Goal: Task Accomplishment & Management: Manage account settings

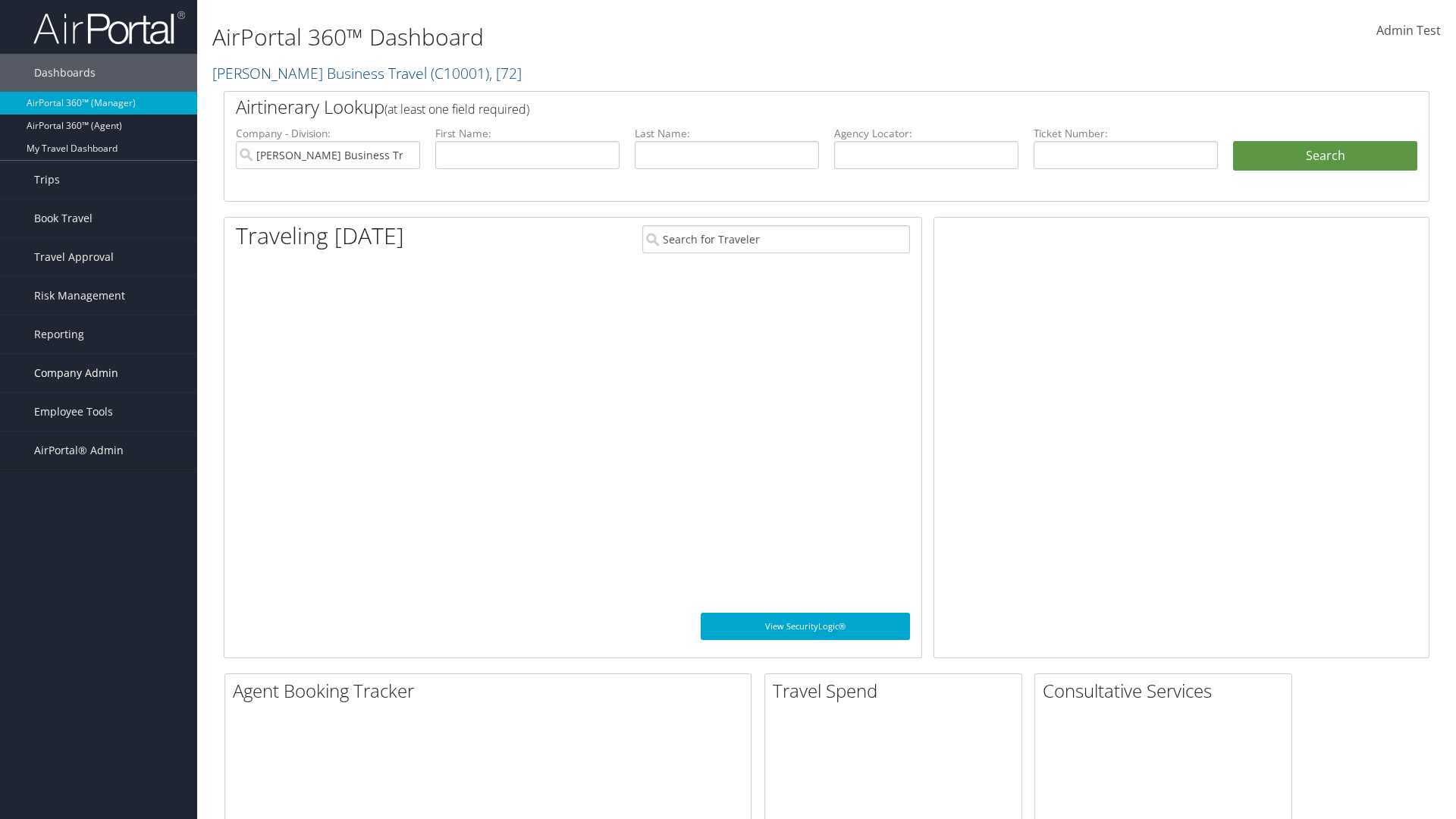
click at [98, 373] on span "Company Admin" at bounding box center [76, 373] width 84 height 38
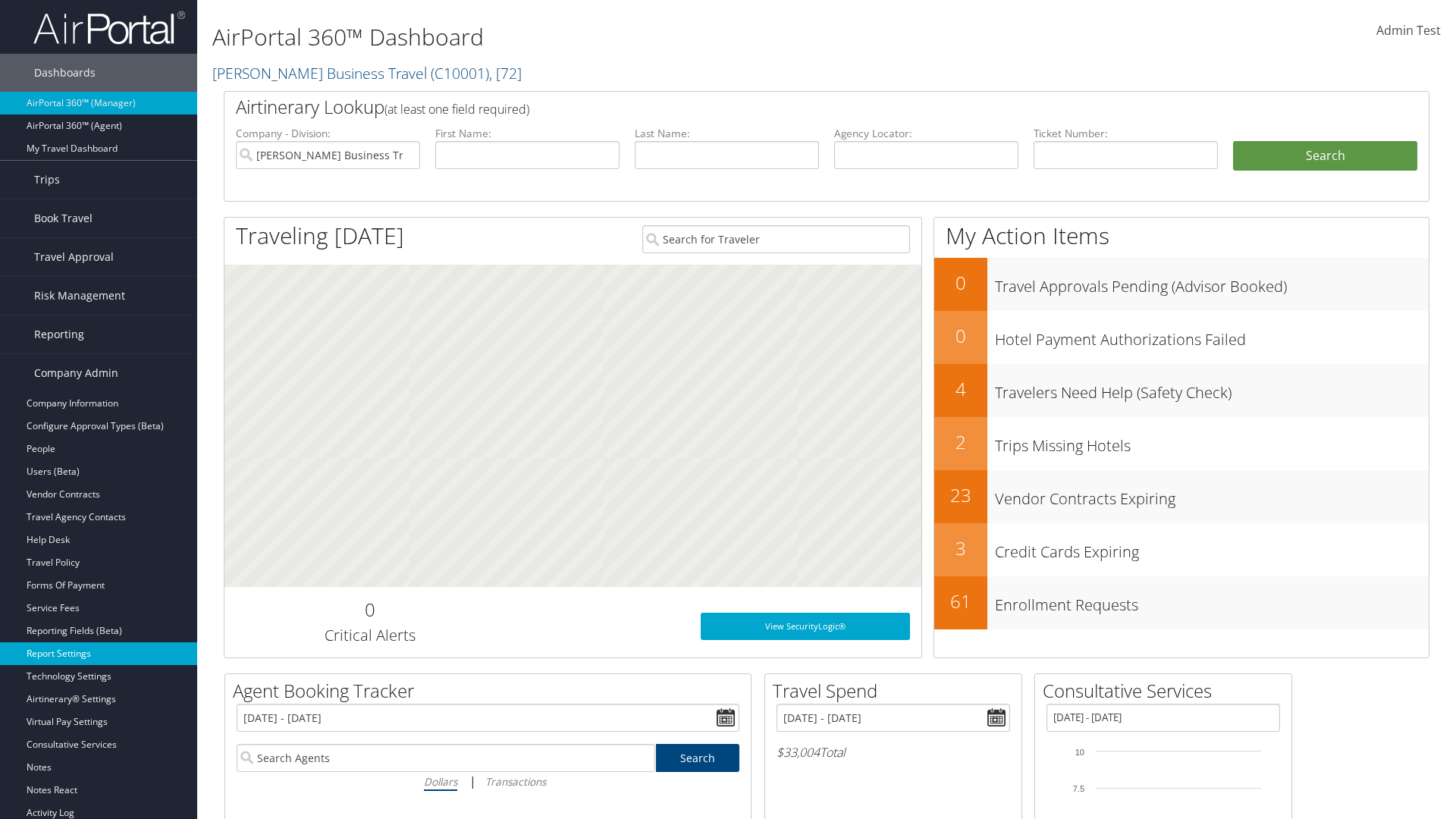
click at [98, 654] on link "Report Settings" at bounding box center [98, 654] width 198 height 23
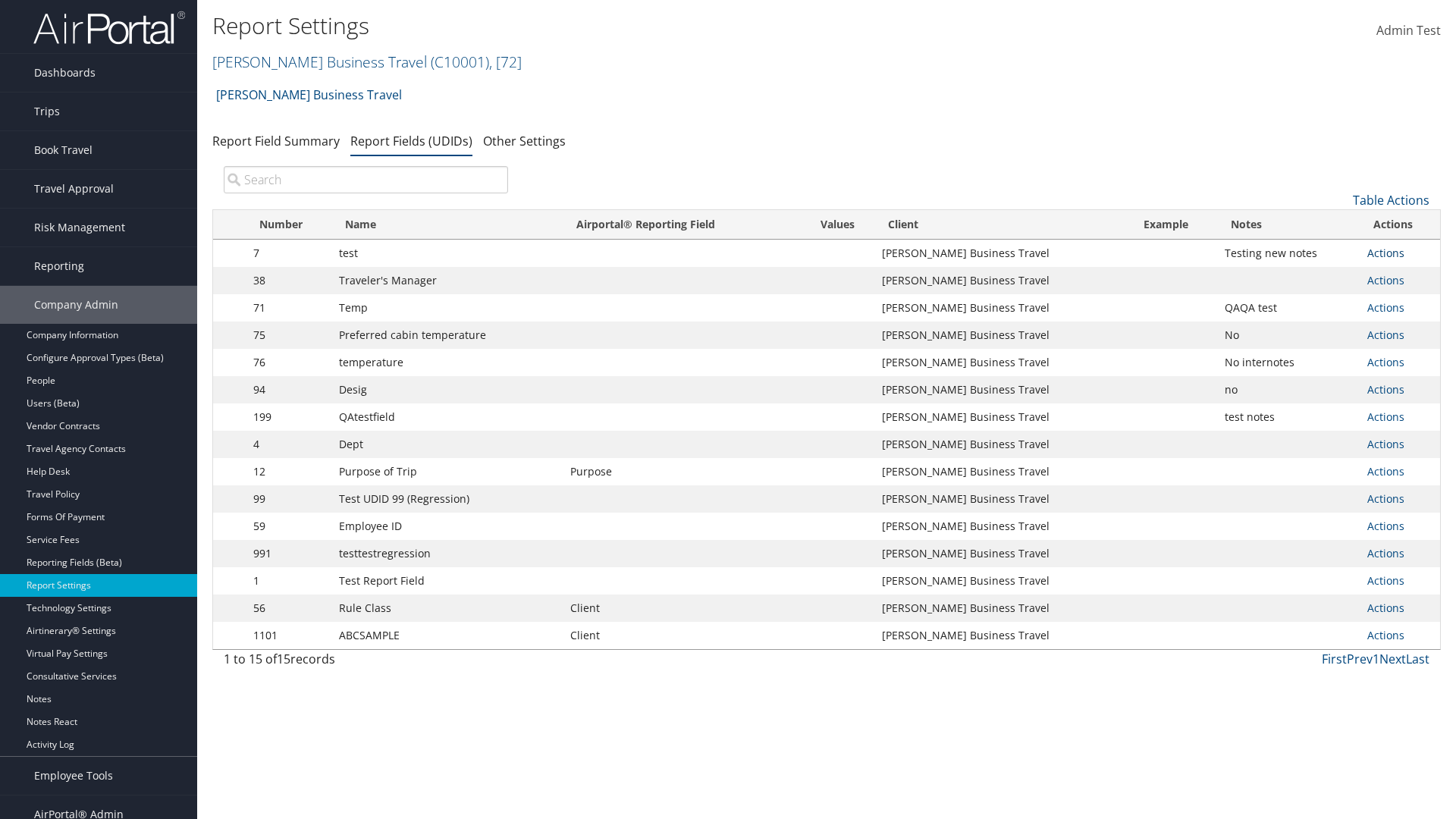
click at [1385, 253] on link "Actions" at bounding box center [1385, 252] width 37 height 14
click at [0, 0] on link "Update Report Field Values" at bounding box center [0, 0] width 0 height 0
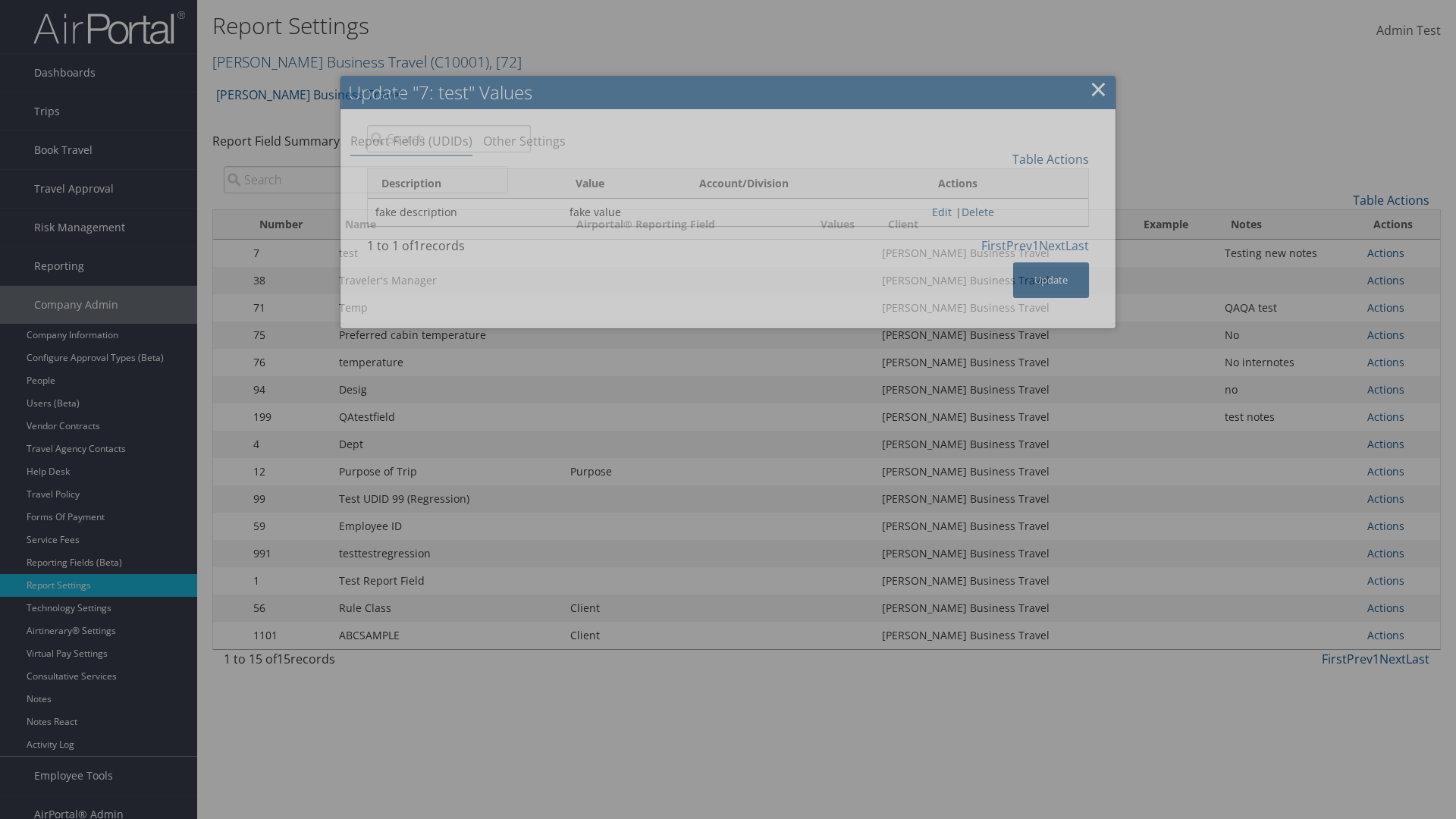
click at [1050, 158] on link "Table Actions" at bounding box center [1050, 158] width 76 height 16
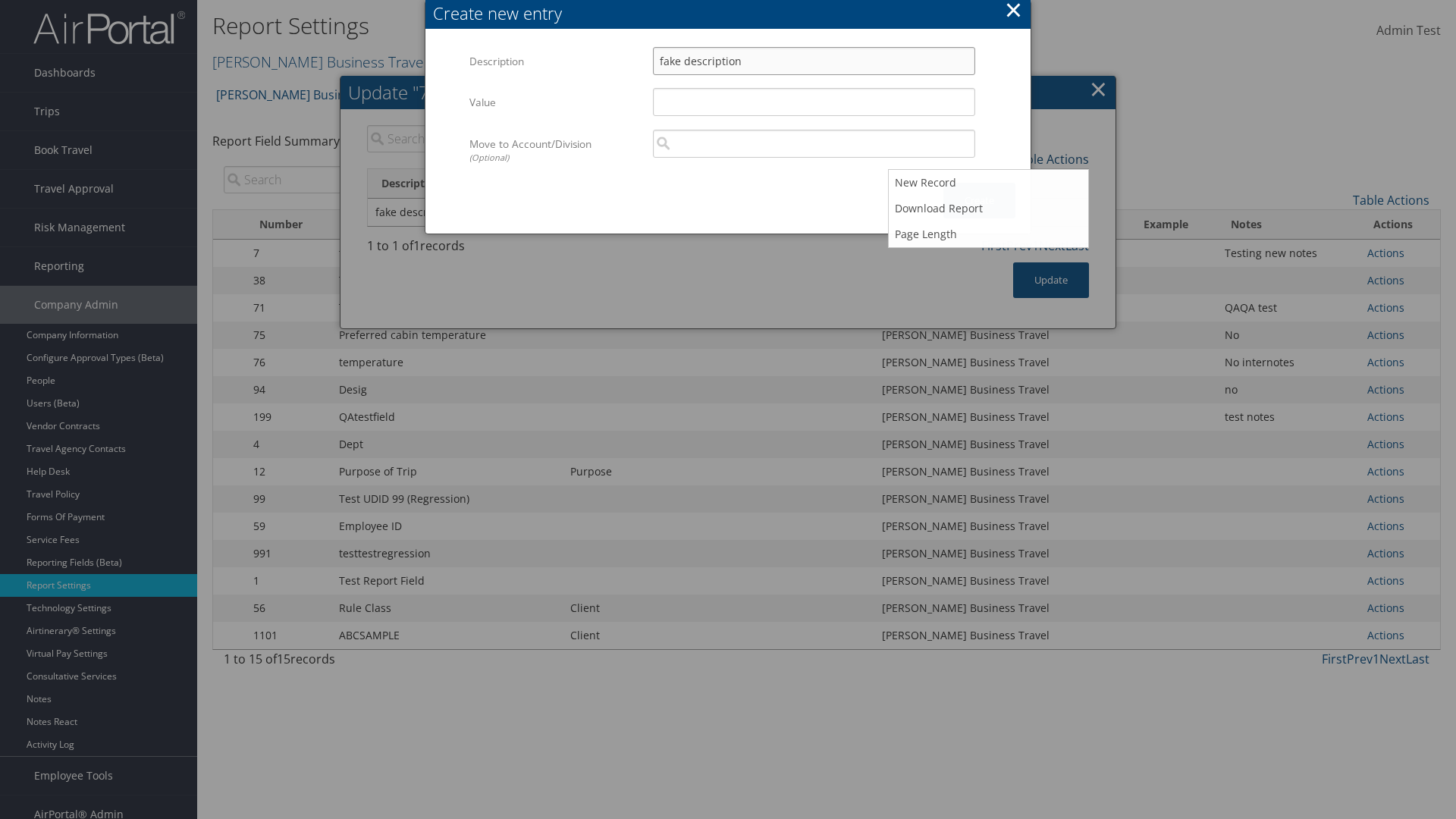
type input "fake description"
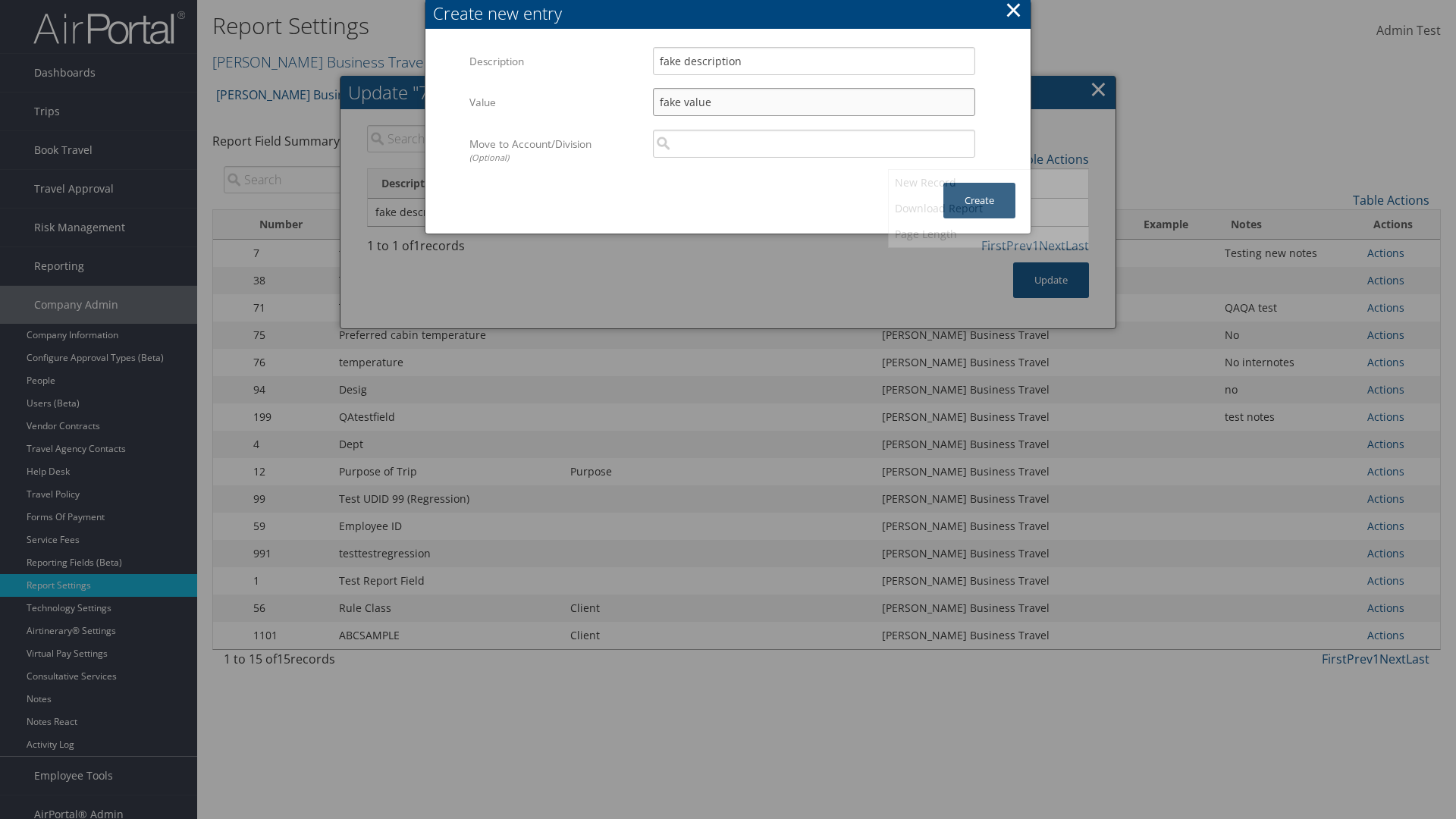
type input "fake value"
click at [980, 185] on button "Create" at bounding box center [979, 200] width 72 height 35
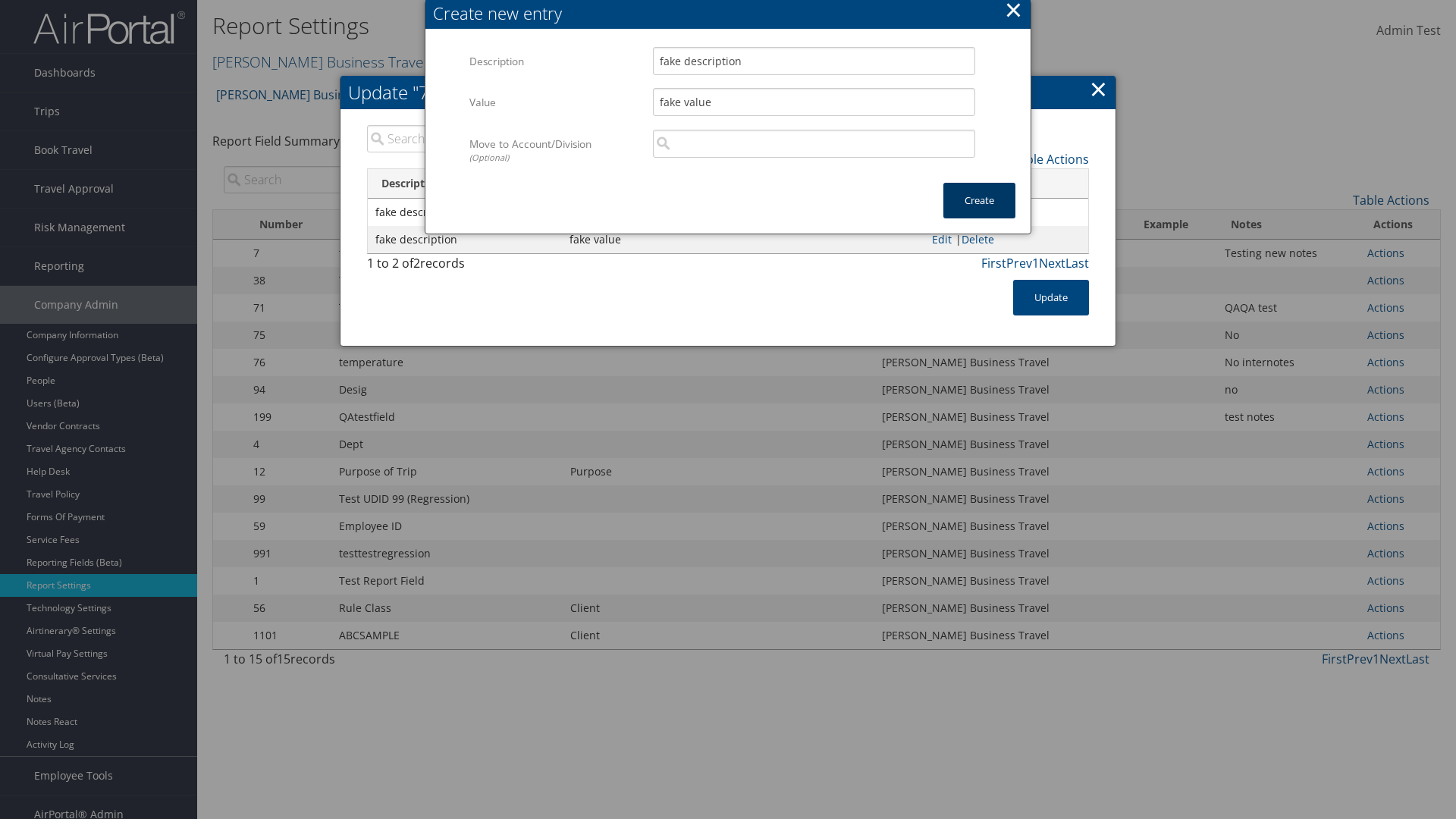
scroll to position [15, 0]
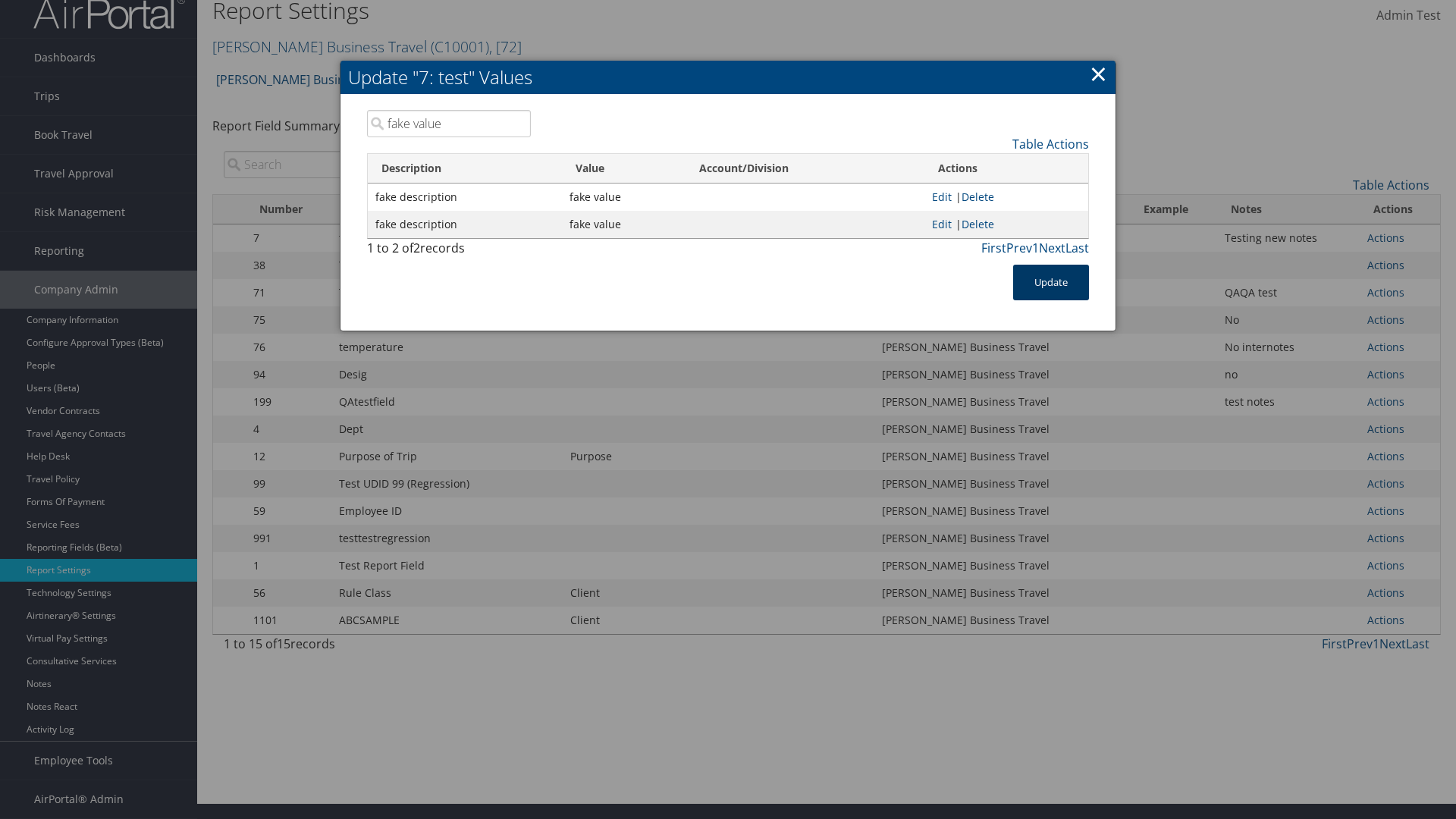
type input "fake value"
click at [1051, 283] on button "Update" at bounding box center [1050, 282] width 75 height 35
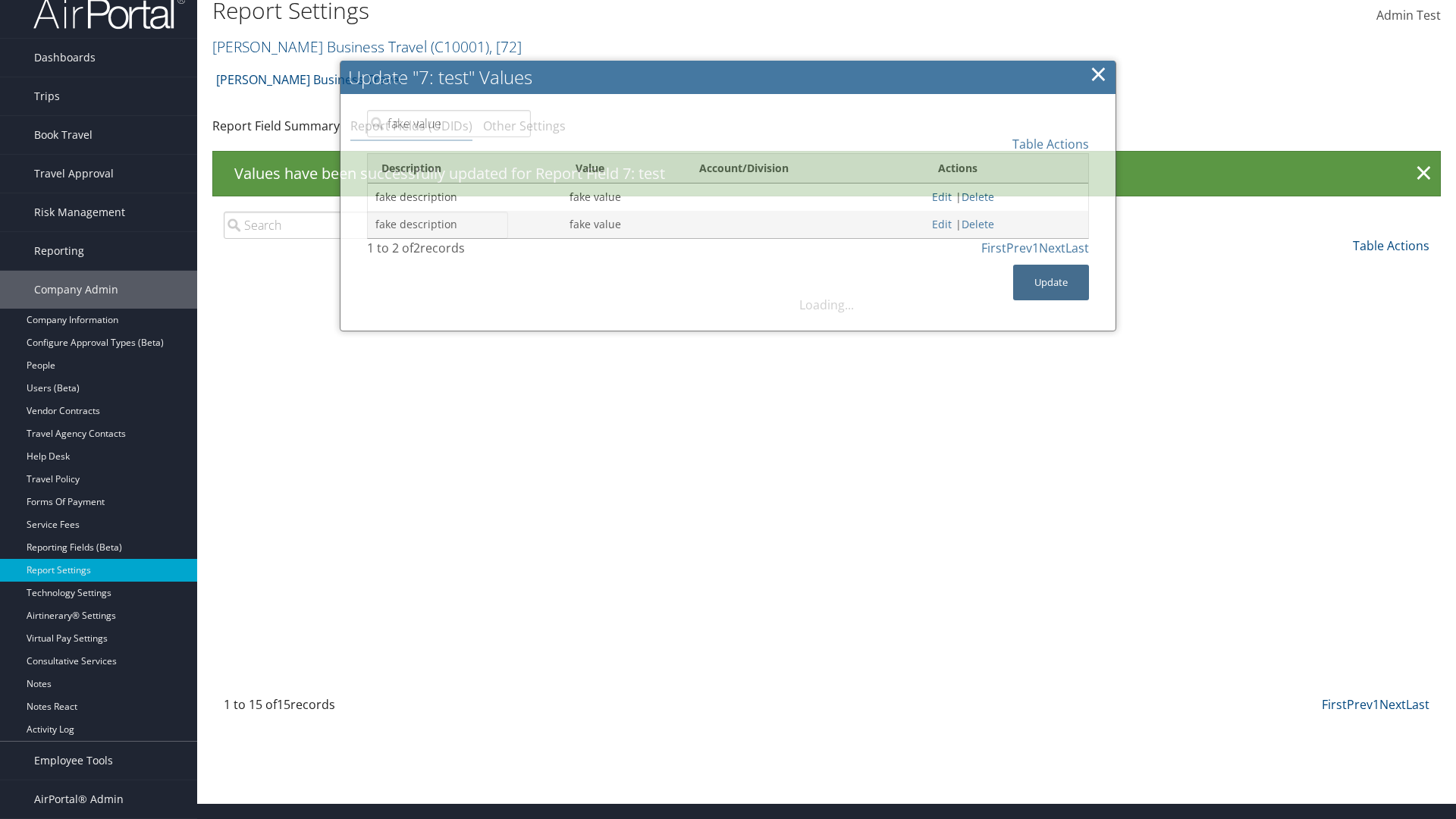
scroll to position [0, 0]
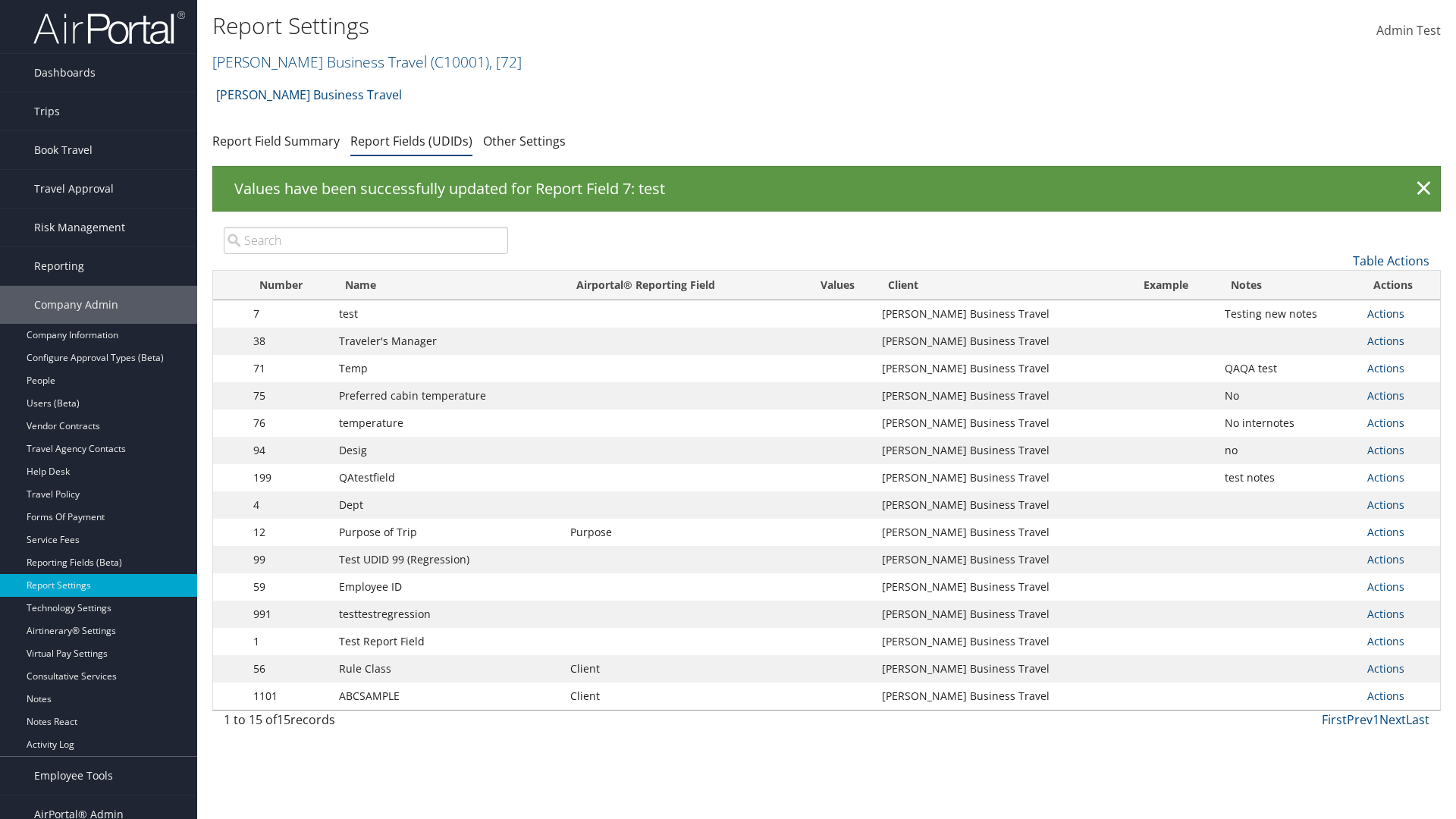
click at [1385, 313] on link "Actions" at bounding box center [1385, 313] width 37 height 14
click at [1325, 337] on link "Update Report Field Values" at bounding box center [1325, 336] width 150 height 26
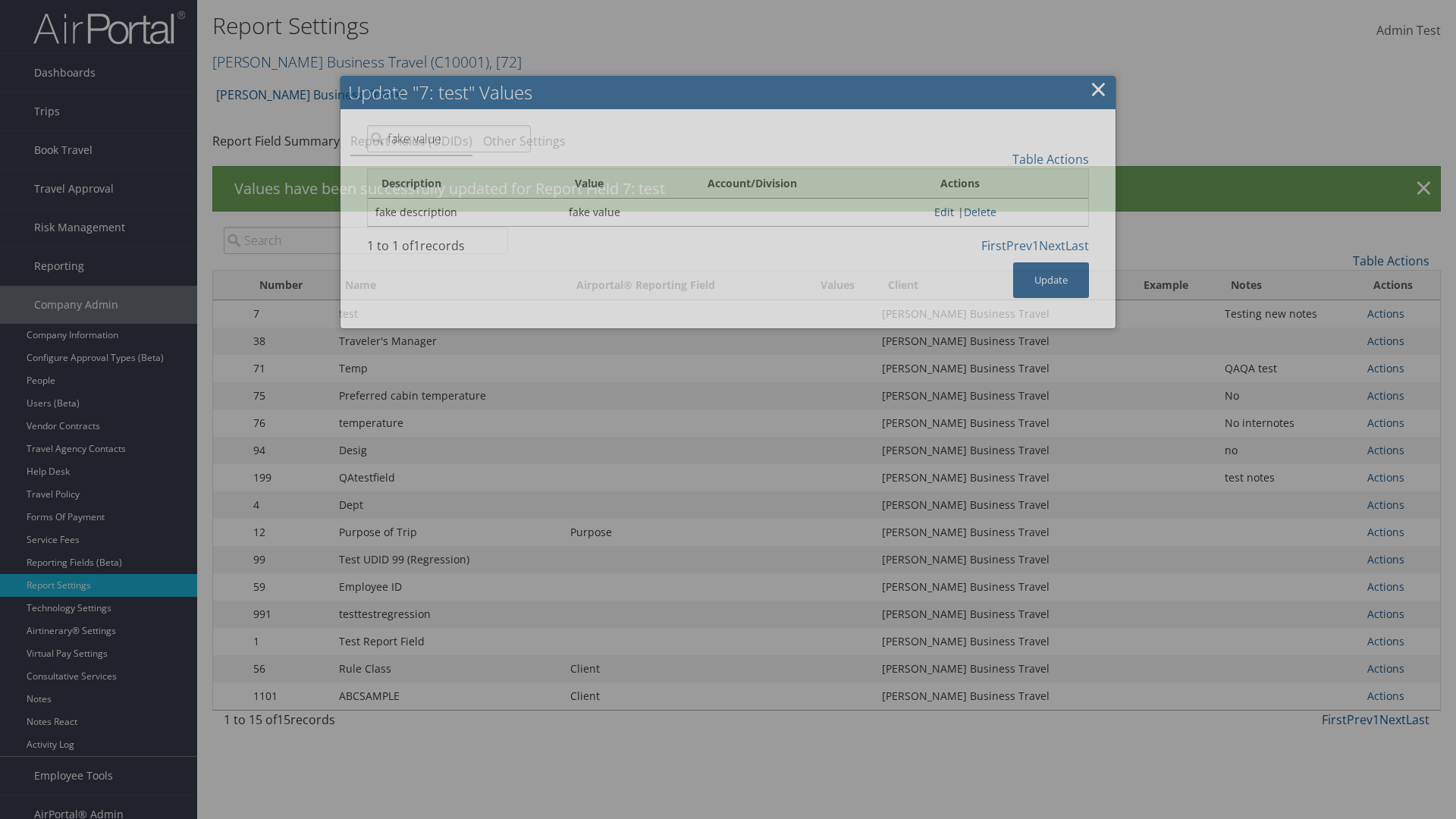
type input "fake value"
click at [939, 212] on link "Edit" at bounding box center [944, 211] width 20 height 14
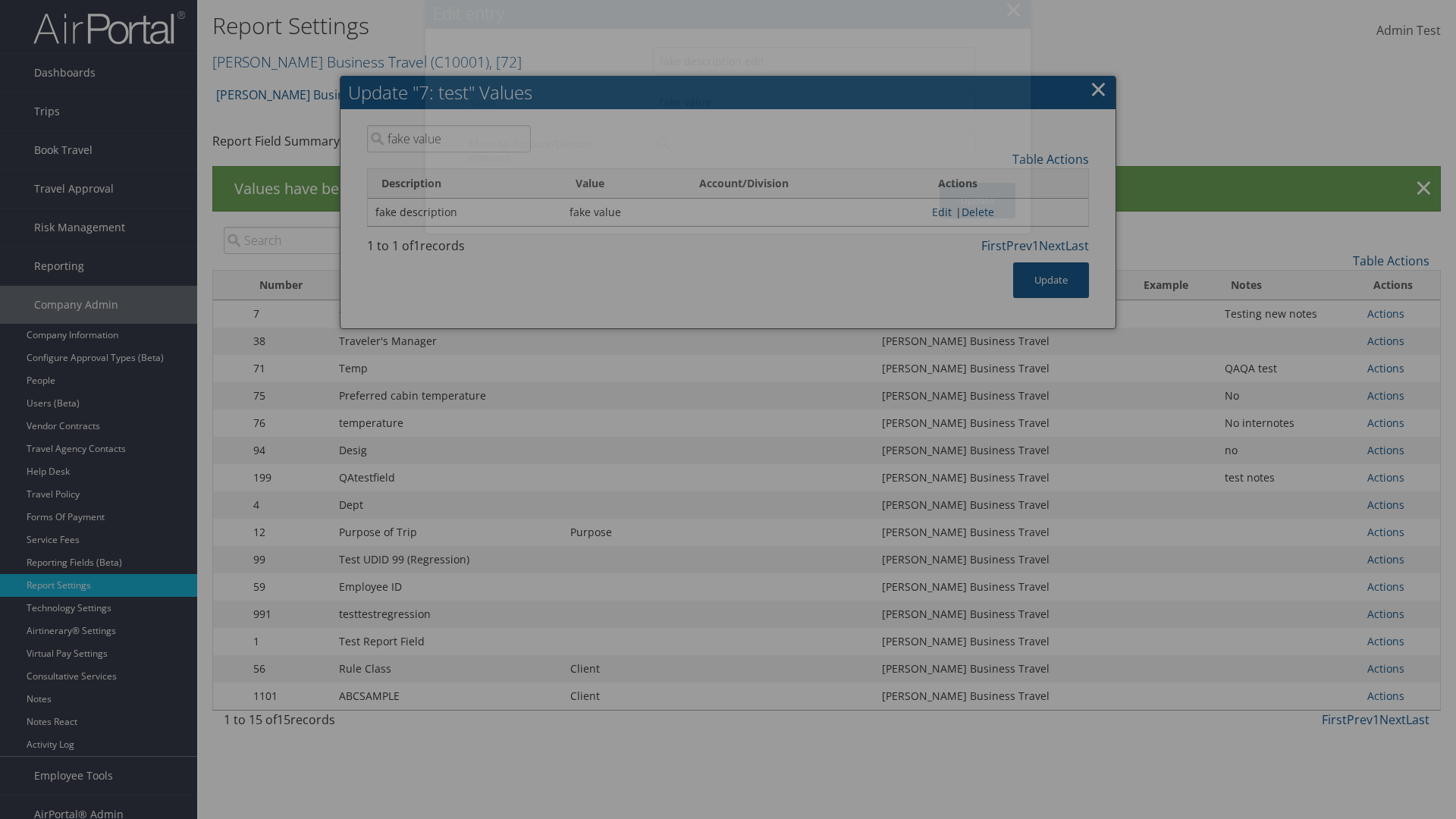
type input "fake description edit"
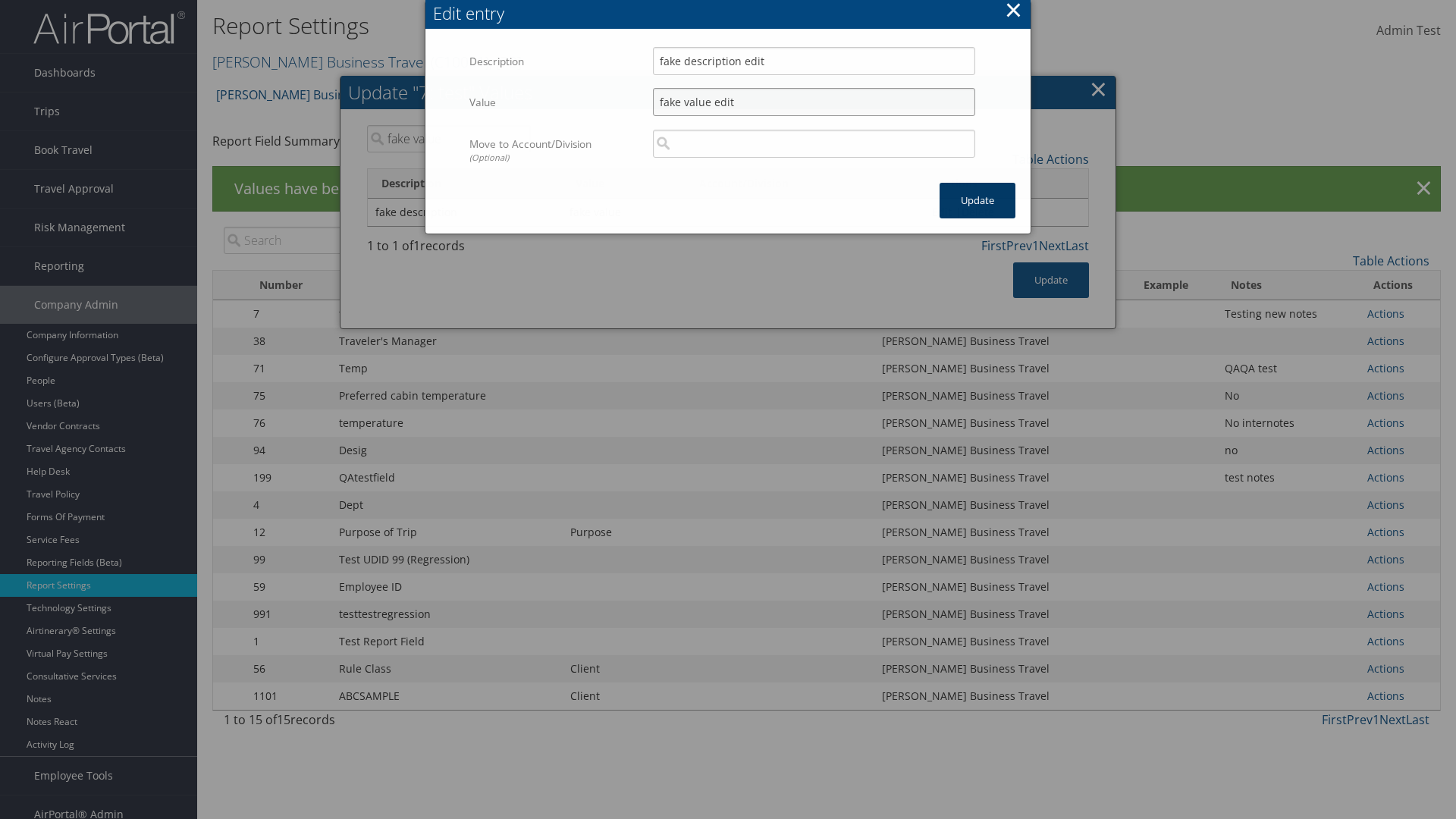
type input "fake value edit"
click at [978, 200] on button "Update" at bounding box center [977, 200] width 75 height 35
type input "fake value edit"
